Goal: Manage account settings

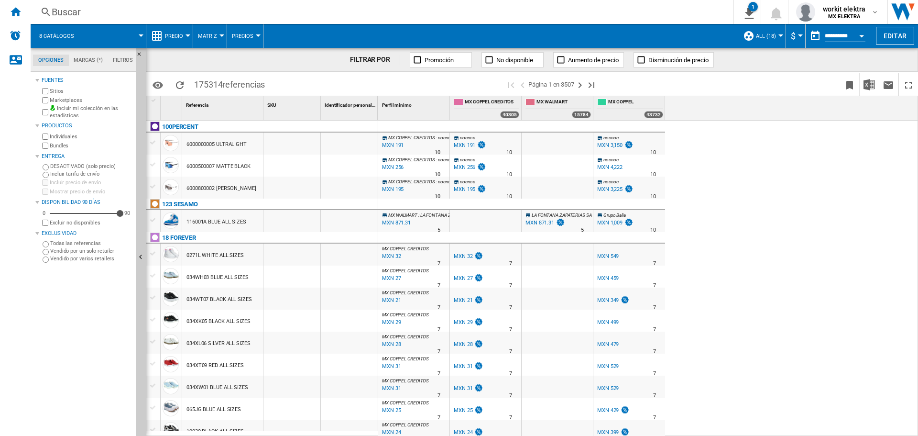
click at [767, 36] on span "ALL (18)" at bounding box center [766, 36] width 20 height 6
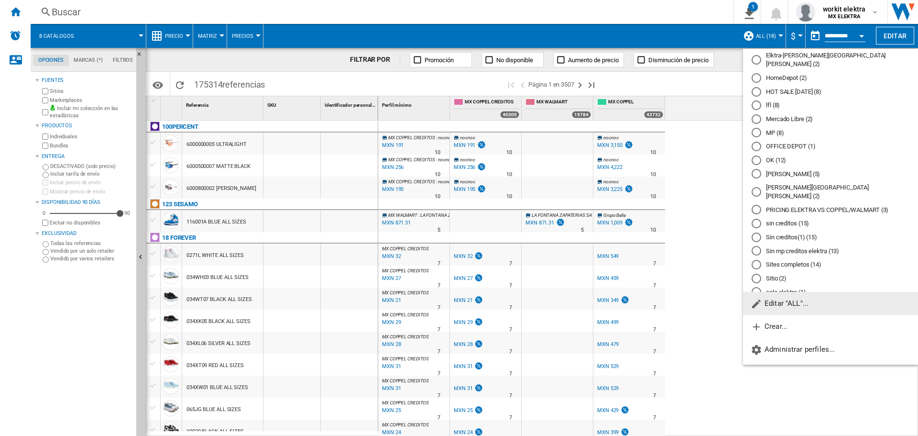
scroll to position [264, 0]
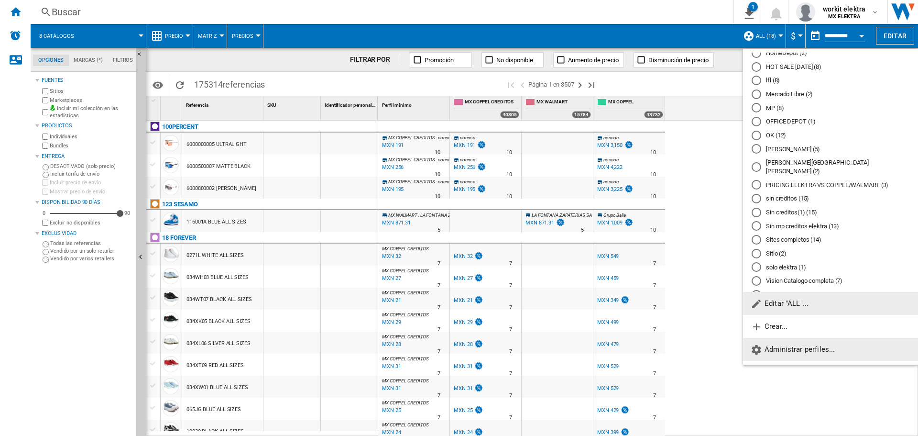
click at [788, 351] on span "Administrar perfiles..." at bounding box center [793, 349] width 84 height 9
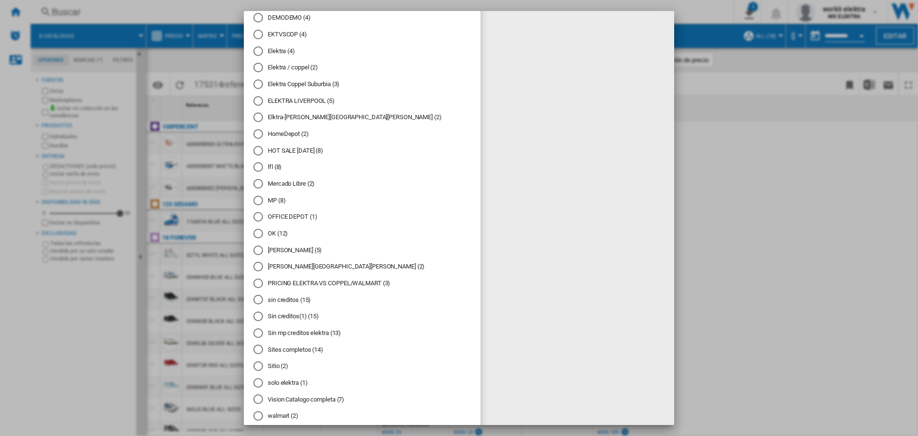
scroll to position [278, 0]
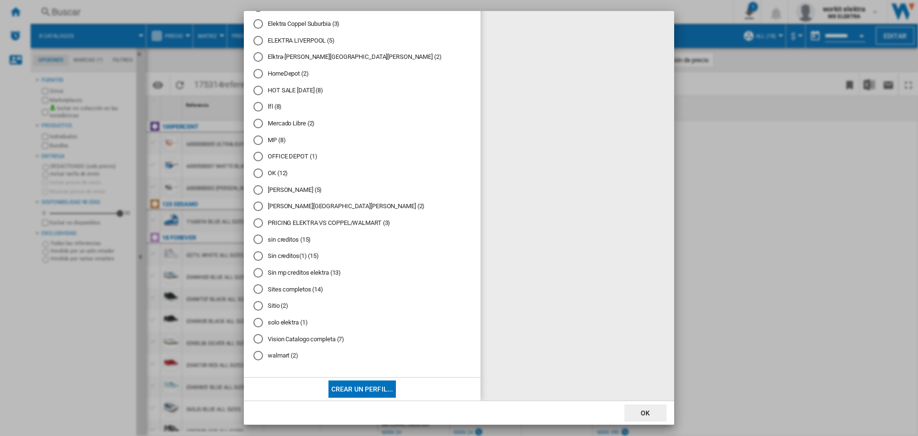
click at [281, 325] on md-radio-button "solo elektra (1)" at bounding box center [362, 322] width 218 height 9
click at [642, 415] on button "OK" at bounding box center [646, 412] width 42 height 17
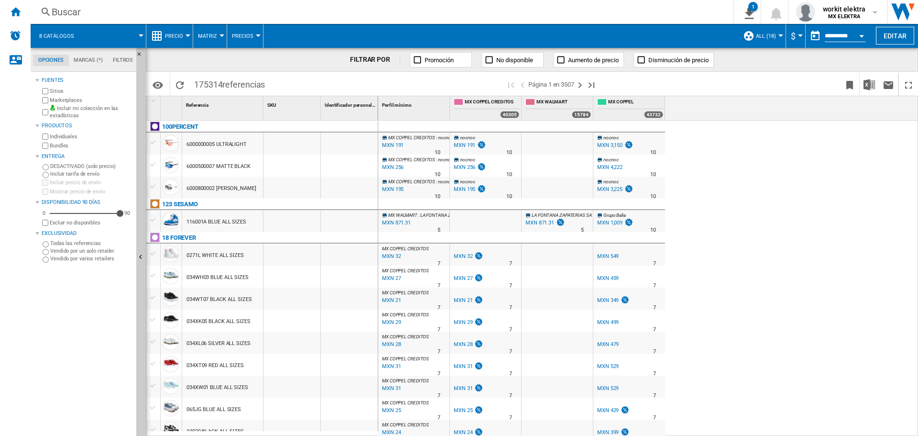
click at [767, 34] on span "ALL (18)" at bounding box center [766, 36] width 20 height 6
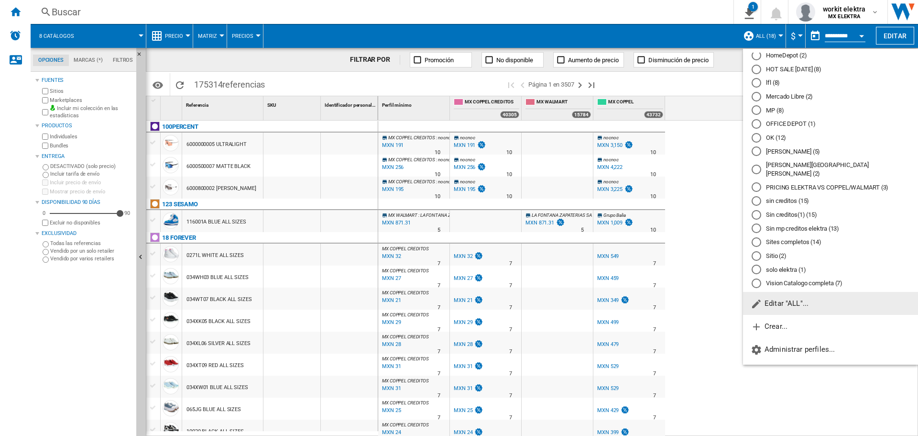
scroll to position [264, 0]
click at [776, 263] on md-radio-button "solo elektra (1)" at bounding box center [831, 267] width 158 height 9
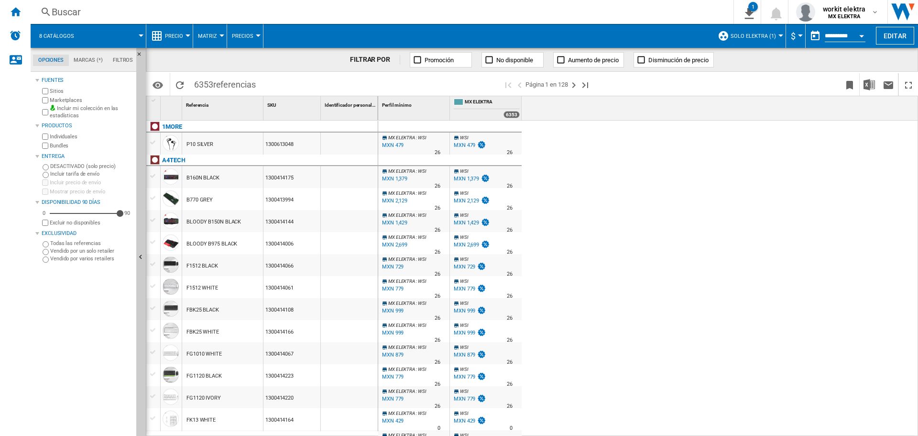
click at [814, 157] on div "MX ELEKTRA : WSI 0.0 % MXN 479 % N/A 26 MX ELEKTRA : WSI WSI 0.0 % MXN 479 % N/…" at bounding box center [648, 279] width 540 height 316
click at [163, 82] on md-icon "Opciones" at bounding box center [157, 84] width 11 height 11
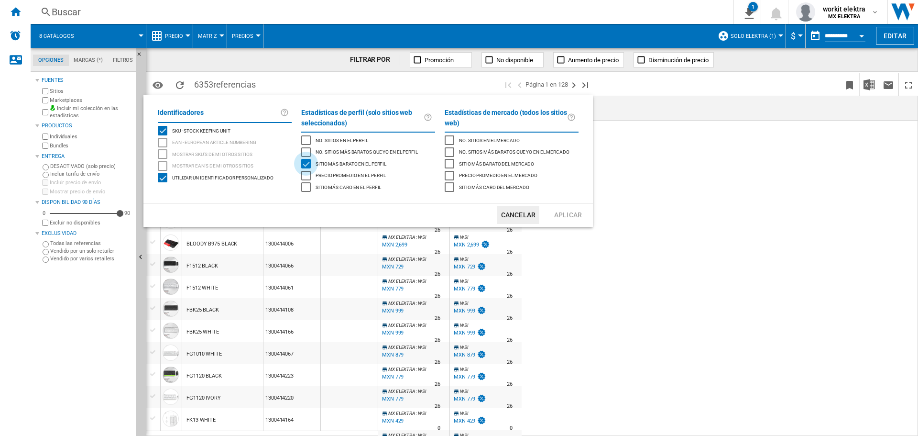
click at [305, 163] on div "Sitio más barato en el perfil" at bounding box center [306, 164] width 10 height 10
click at [583, 214] on button "Aplicar" at bounding box center [568, 215] width 42 height 18
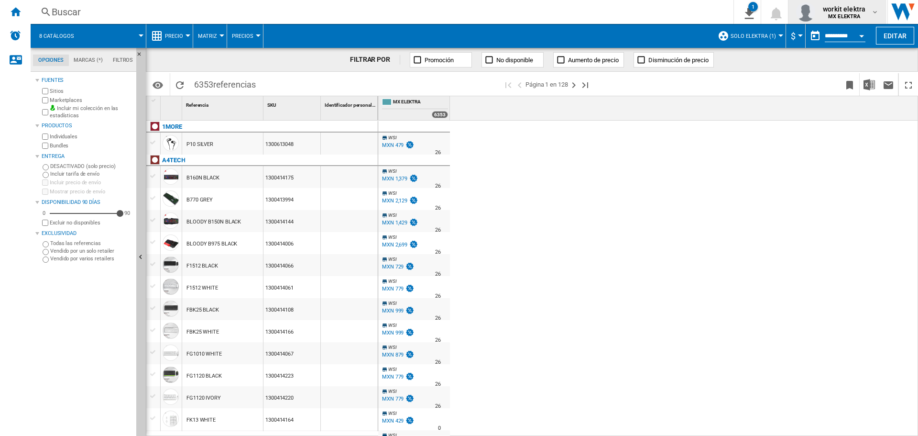
click at [834, 15] on b "MX ELEKTRA" at bounding box center [844, 16] width 32 height 6
click at [827, 82] on button "Cerrar sesión" at bounding box center [835, 83] width 92 height 19
